Goal: Find specific fact: Find specific page/section

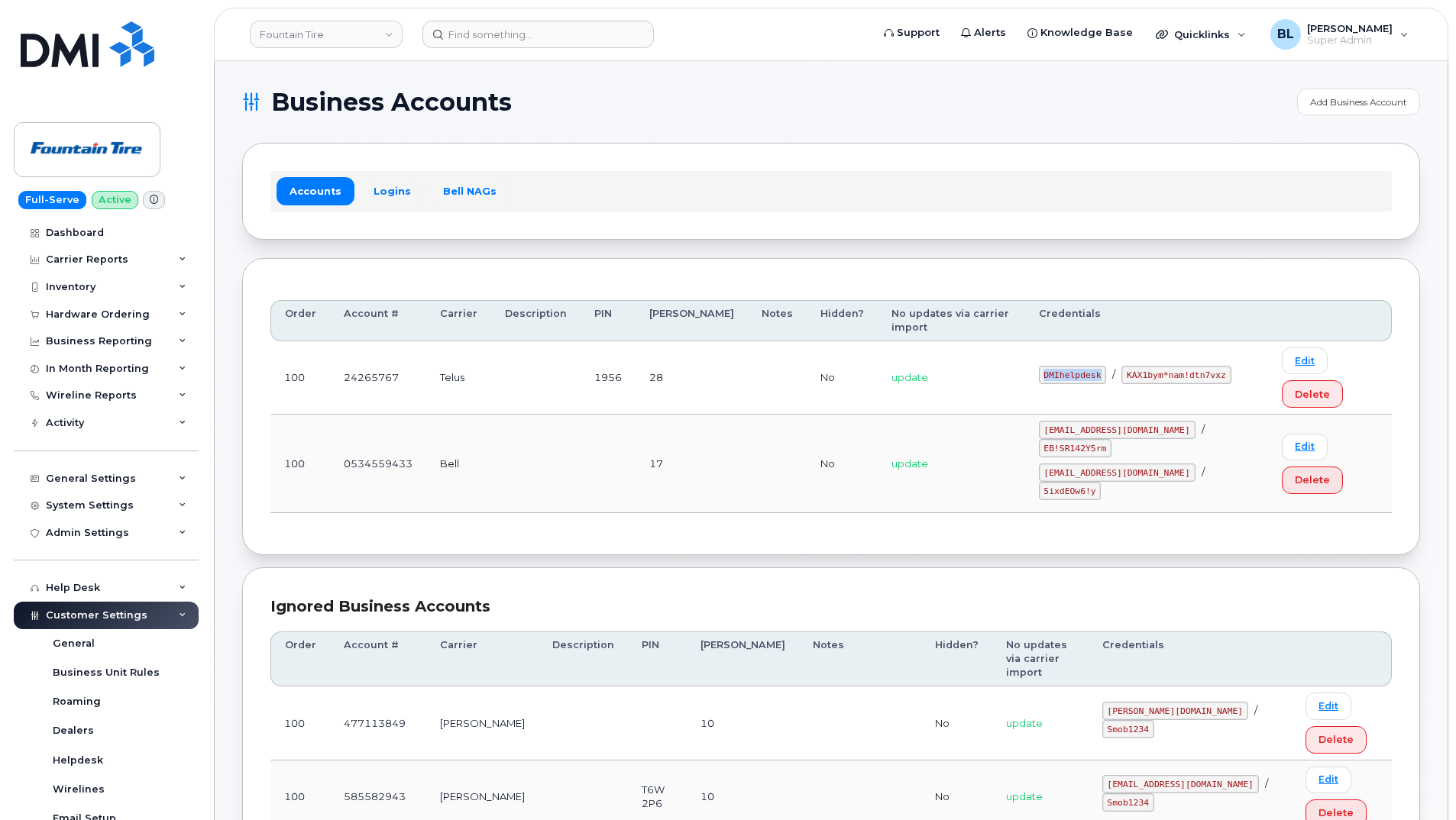
drag, startPoint x: 1040, startPoint y: 342, endPoint x: 1106, endPoint y: 348, distance: 66.3
click at [1106, 348] on td "DMIhelpdesk / KAX1bym*nam!dtn7vxz" at bounding box center [1148, 378] width 244 height 73
copy code "DMIhelpdesk"
drag, startPoint x: 1125, startPoint y: 344, endPoint x: 1215, endPoint y: 350, distance: 90.2
click at [1215, 366] on code "KAX1bym*nam!dtn7vxz" at bounding box center [1176, 374] width 109 height 19
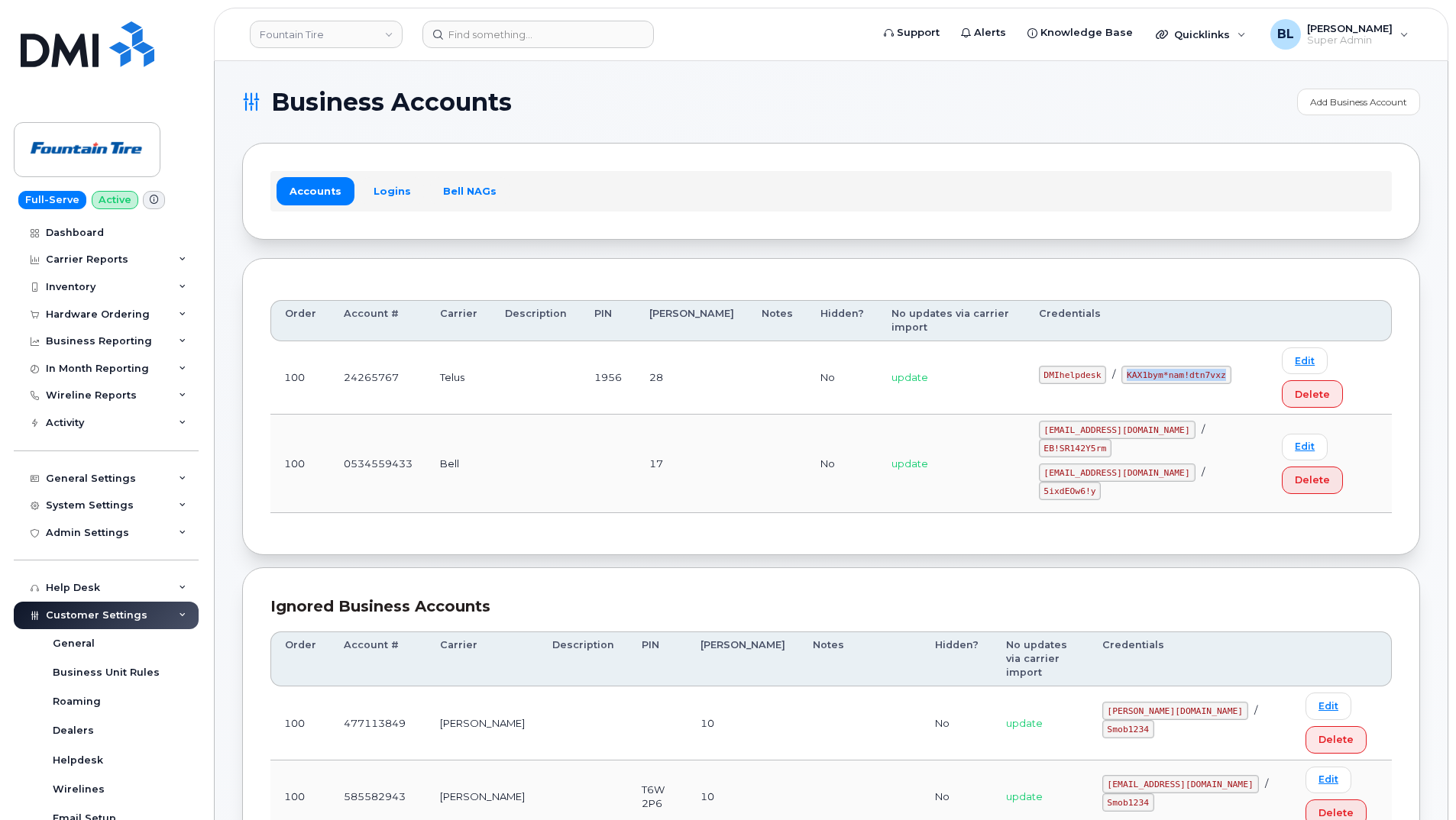
copy code "KAX1bym*nam!dtn7vxz"
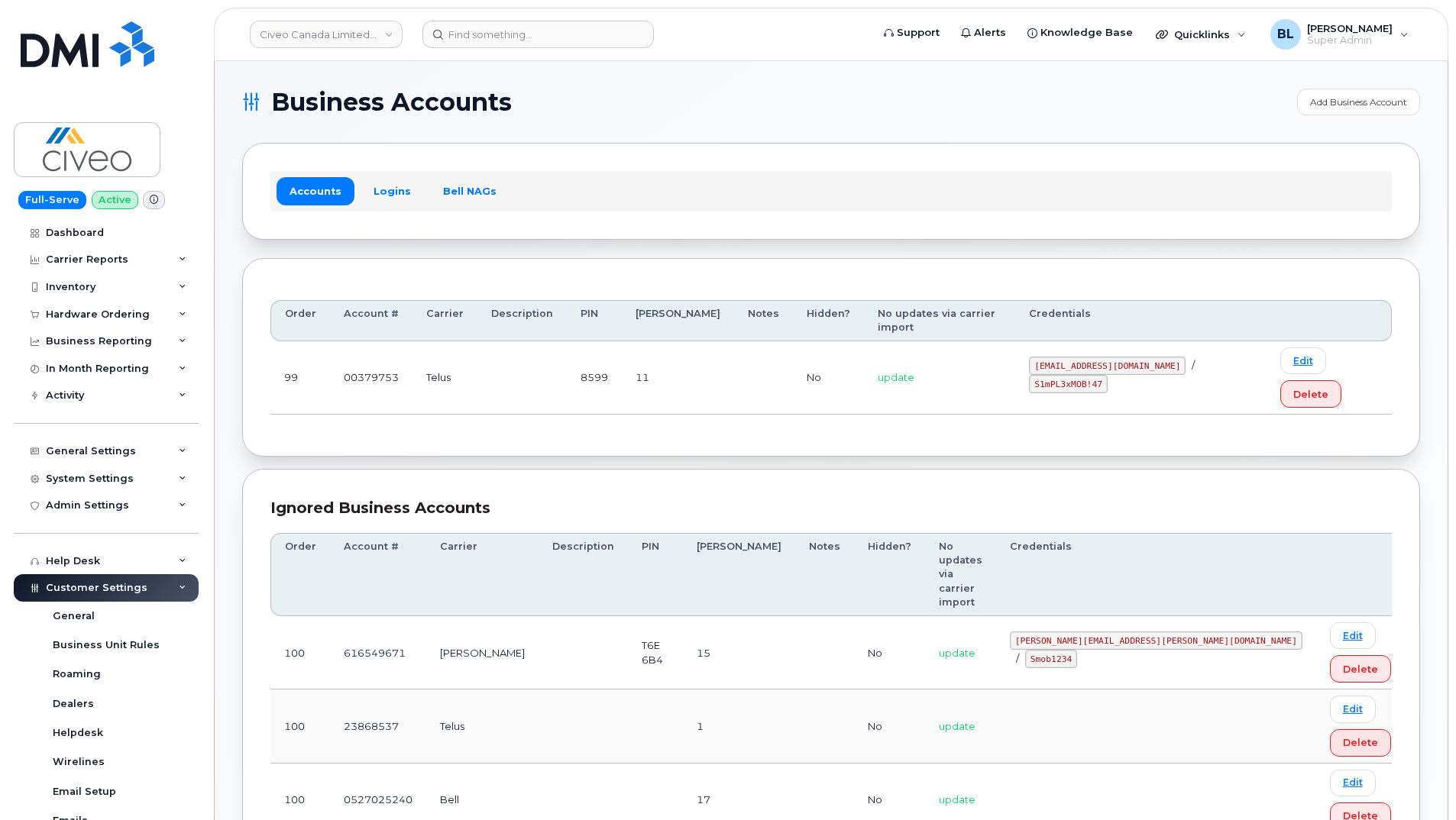
drag, startPoint x: 1003, startPoint y: 345, endPoint x: 1149, endPoint y: 352, distance: 146.2
click at [1149, 357] on code "svc_simplexmobility@civeo.com" at bounding box center [1107, 366] width 157 height 19
copy code "svc_simplexmobility@civeo.com"
drag, startPoint x: 1167, startPoint y: 347, endPoint x: 1244, endPoint y: 357, distance: 77.6
click at [1244, 357] on td "svc_simplexmobility@civeo.com / S1mPL3xMOB!47" at bounding box center [1140, 378] width 250 height 73
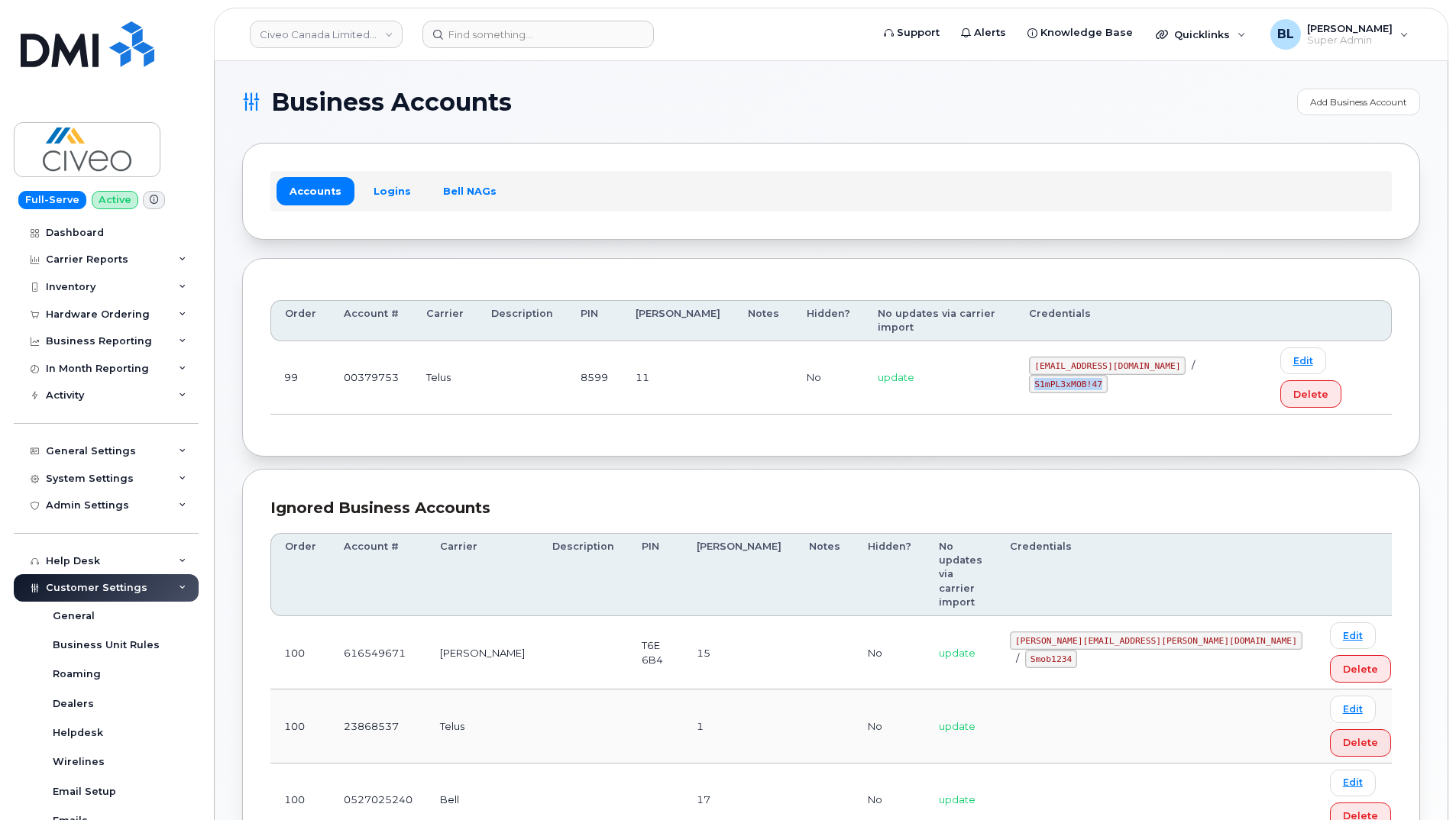
copy code "S1mPL3xMOB!47"
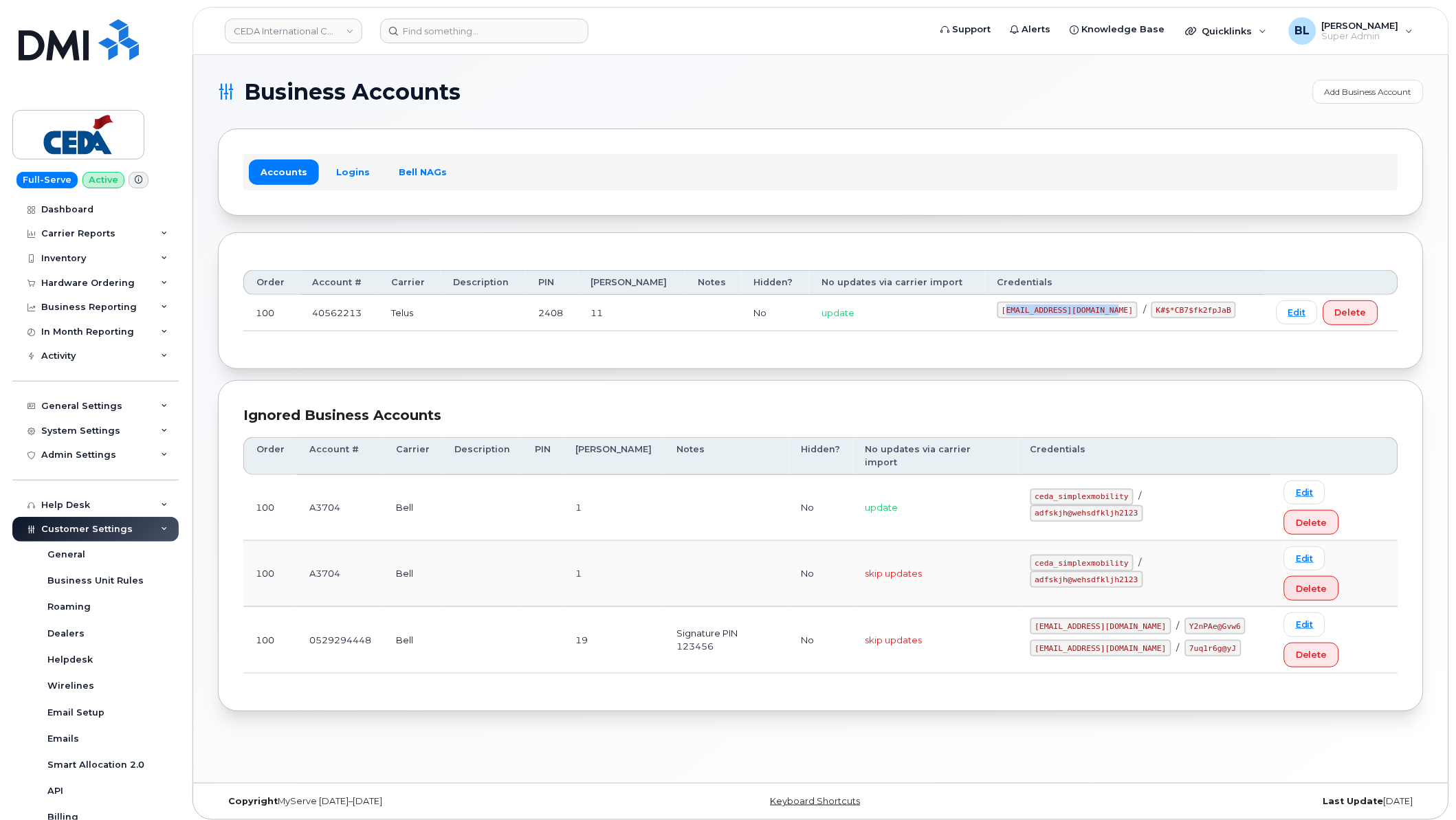
click at [1004, 317] on td "[EMAIL_ADDRESS][DOMAIN_NAME] / K#$*CB7$fk2fpJaB" at bounding box center [1125, 313] width 280 height 36
click at [1004, 317] on code "[EMAIL_ADDRESS][DOMAIN_NAME]" at bounding box center [1068, 309] width 141 height 17
drag, startPoint x: 999, startPoint y: 312, endPoint x: 1114, endPoint y: 310, distance: 115.0
click at [1114, 310] on div "simplex_SRV@cedagroup.com / K#$*CB7$fk2fpJaB" at bounding box center [1125, 309] width 255 height 17
copy code "simplex_SRV@cedagroup.com"
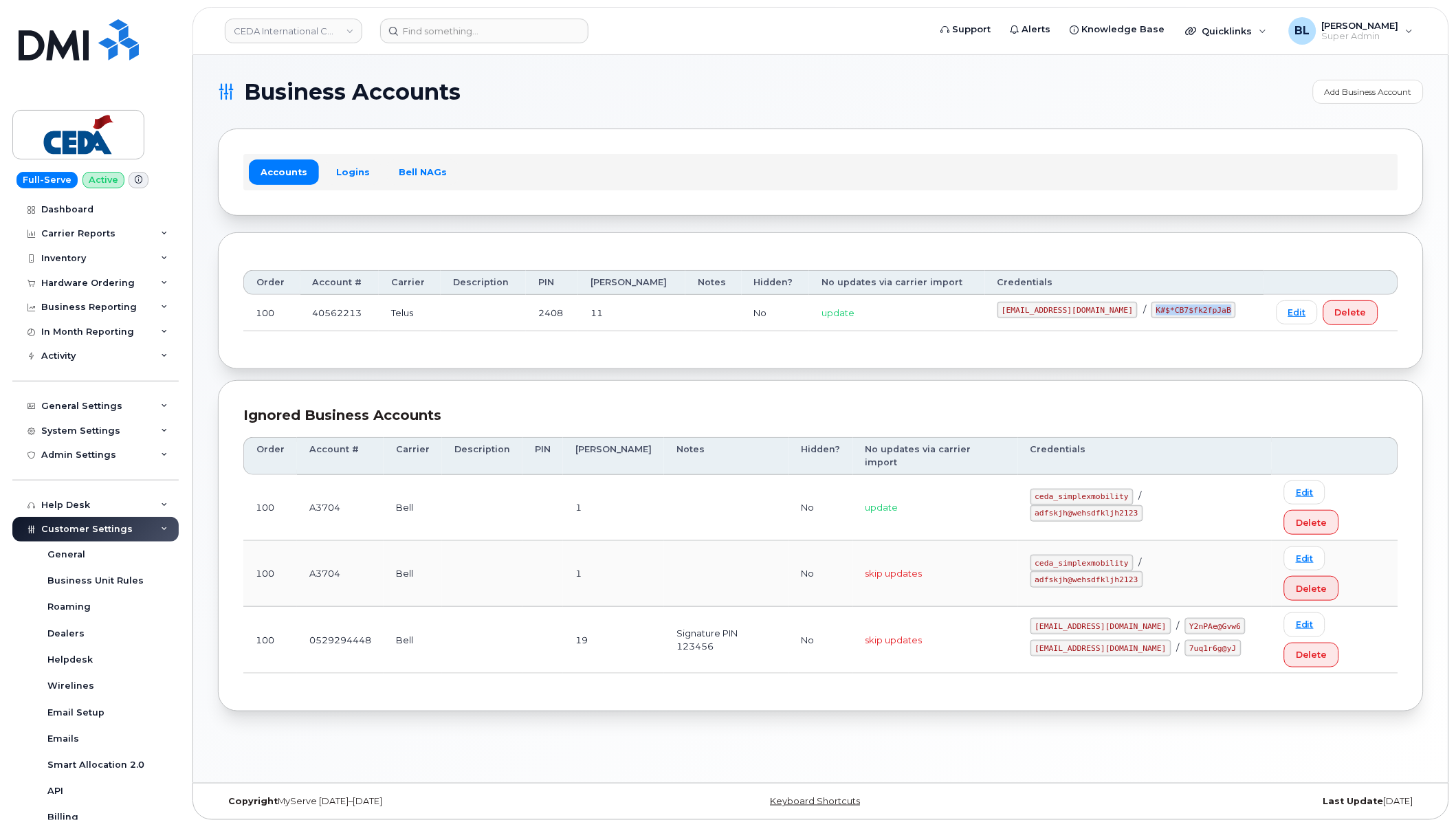
drag, startPoint x: 1128, startPoint y: 310, endPoint x: 1204, endPoint y: 317, distance: 76.3
click at [1204, 317] on code "K#$*CB7$fk2fpJaB" at bounding box center [1194, 309] width 84 height 17
copy code "K#$*CB7$fk2fpJaB"
